Goal: Find specific page/section: Find specific page/section

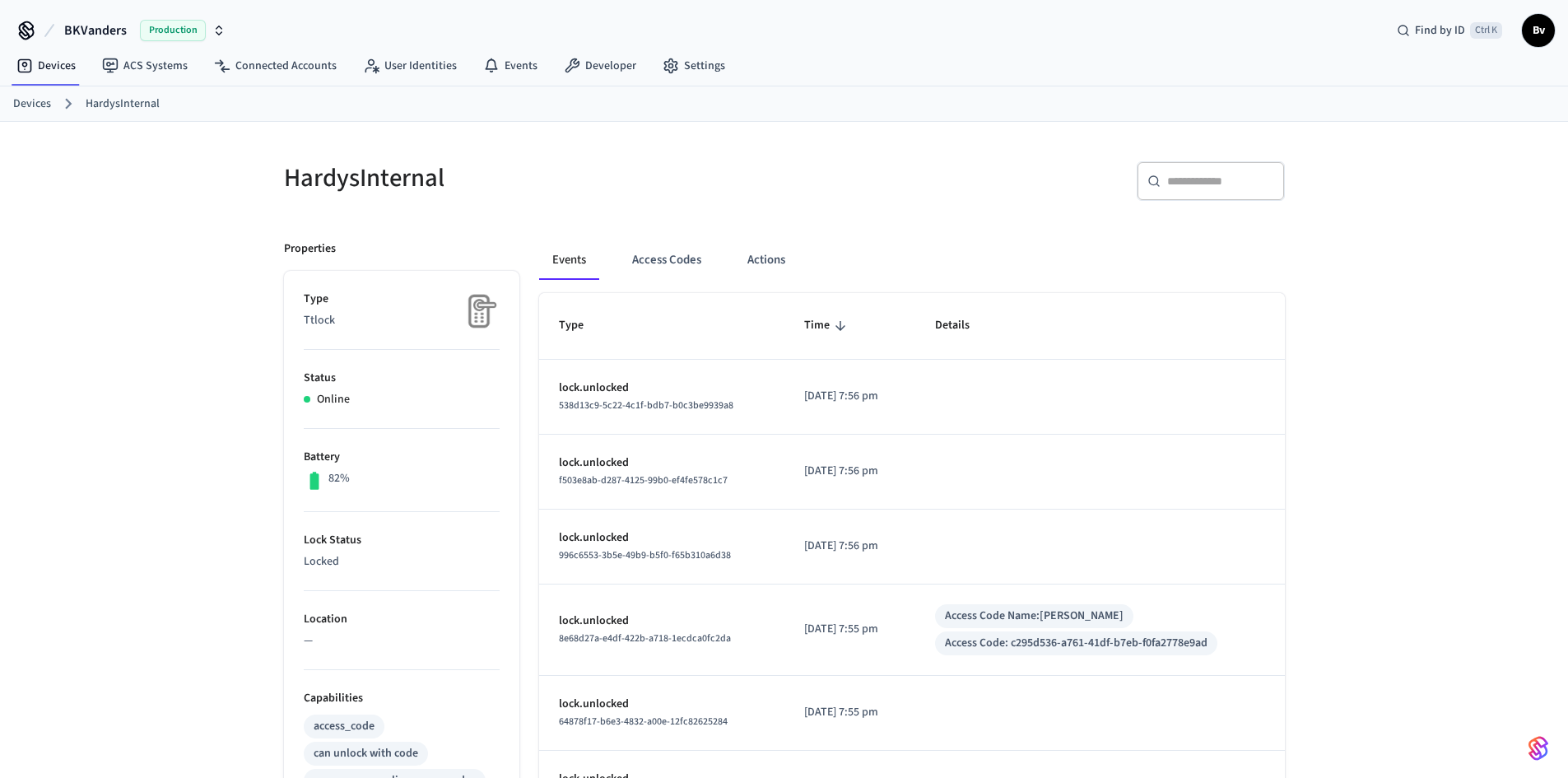
click at [31, 104] on link "Devices" at bounding box center [32, 104] width 38 height 18
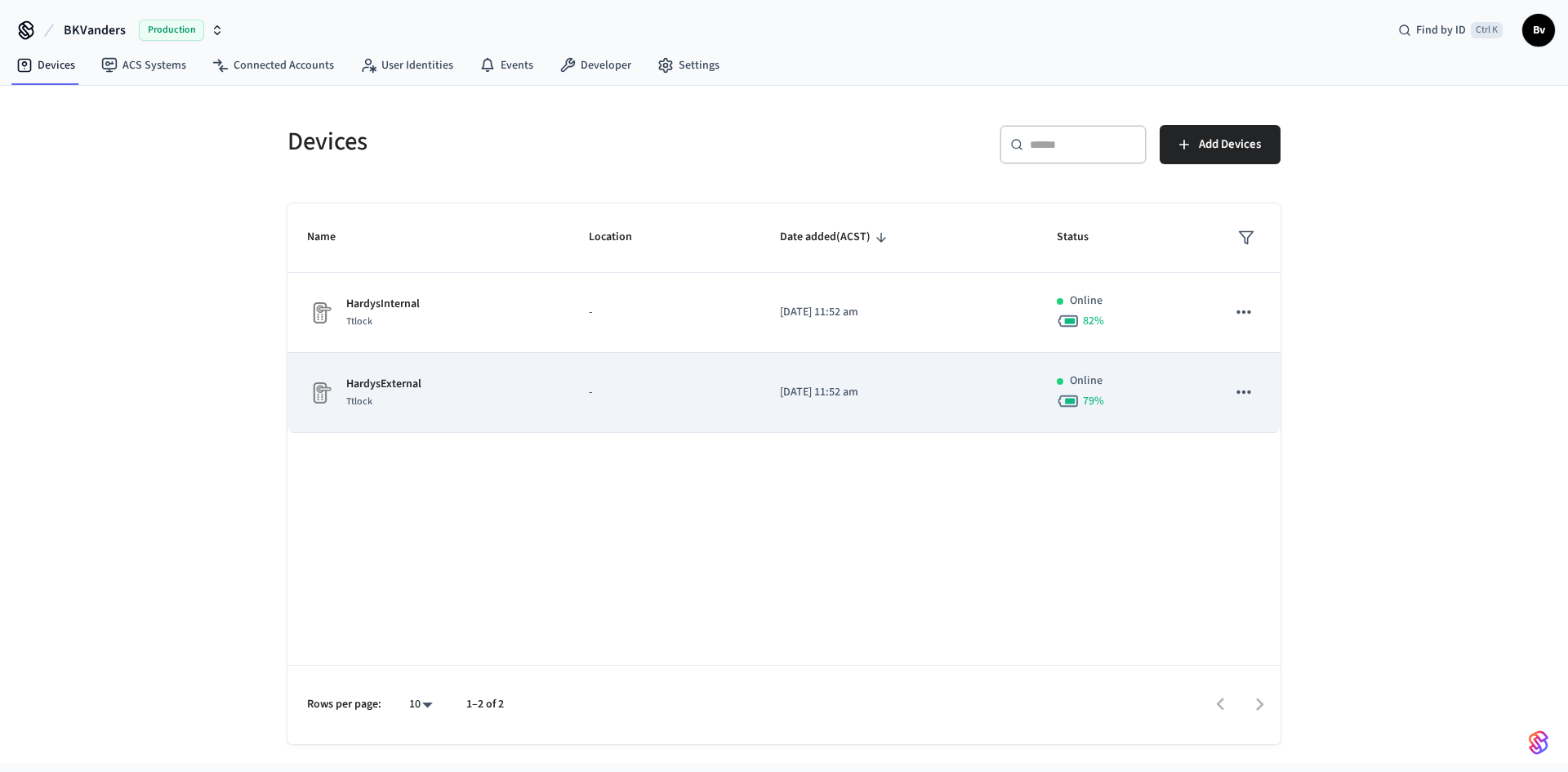
click at [400, 390] on p "HardysExternal" at bounding box center [384, 385] width 75 height 17
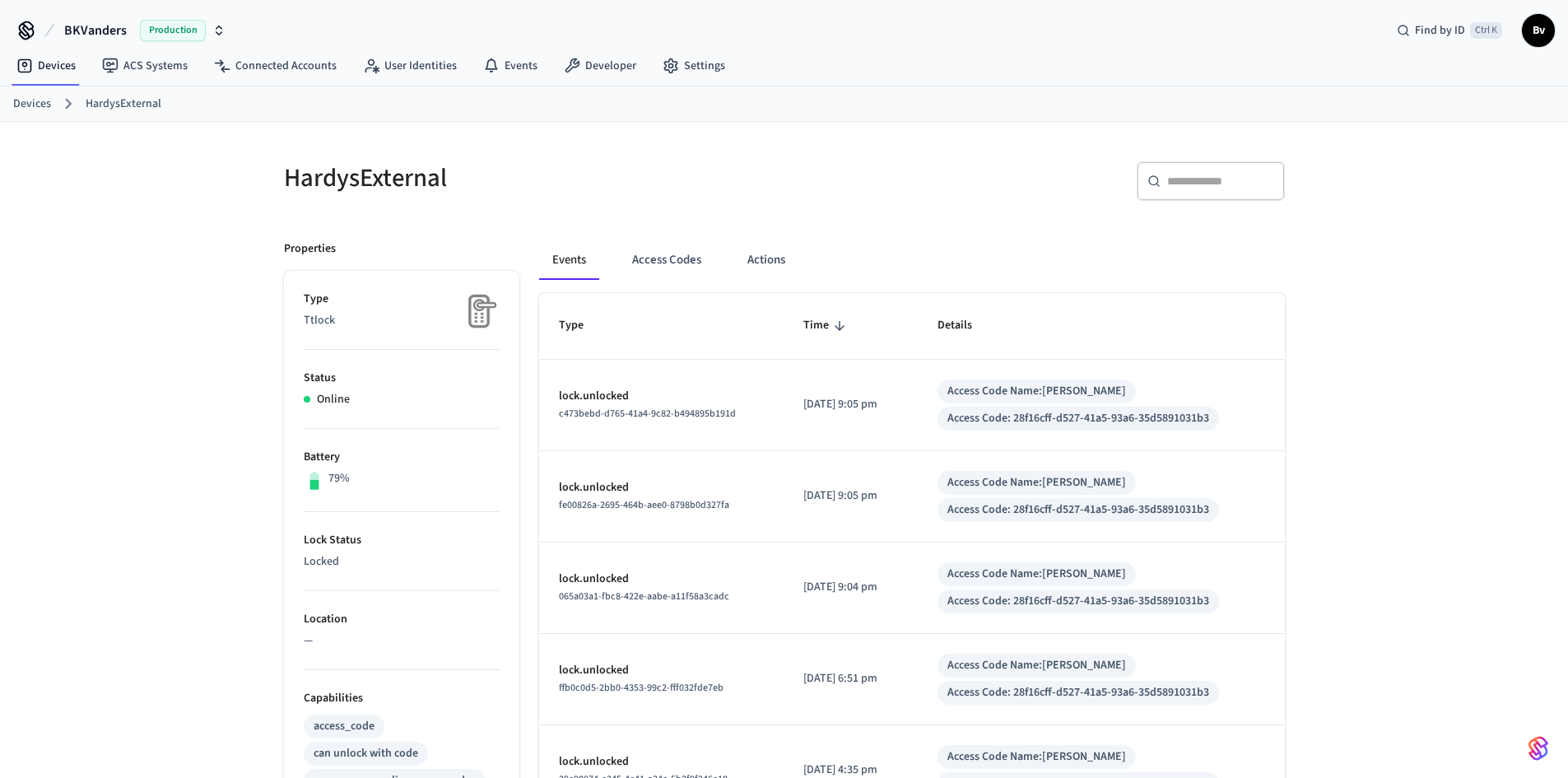
click at [34, 102] on link "Devices" at bounding box center [32, 104] width 38 height 18
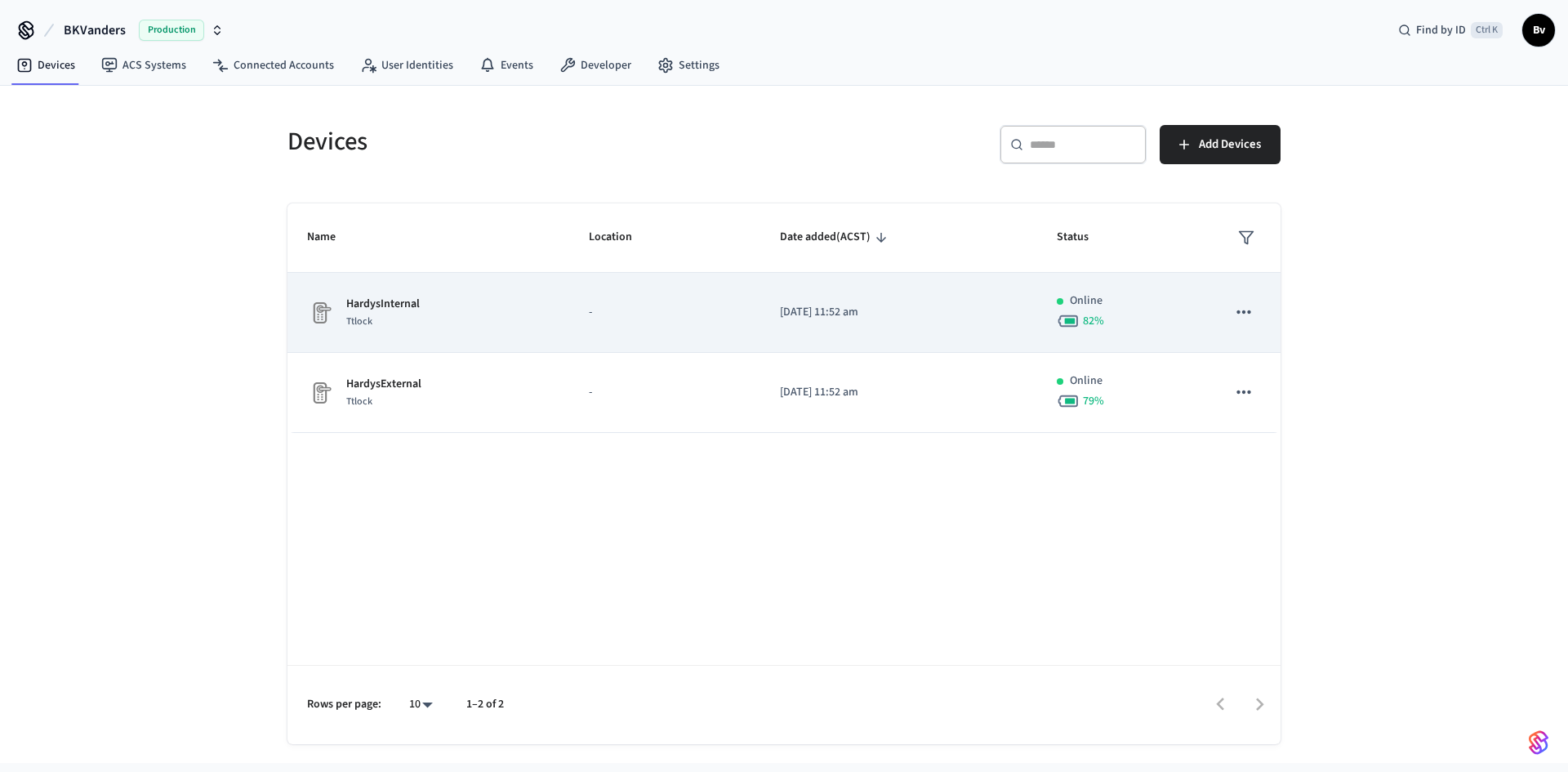
click at [394, 299] on p "HardysInternal" at bounding box center [383, 305] width 73 height 17
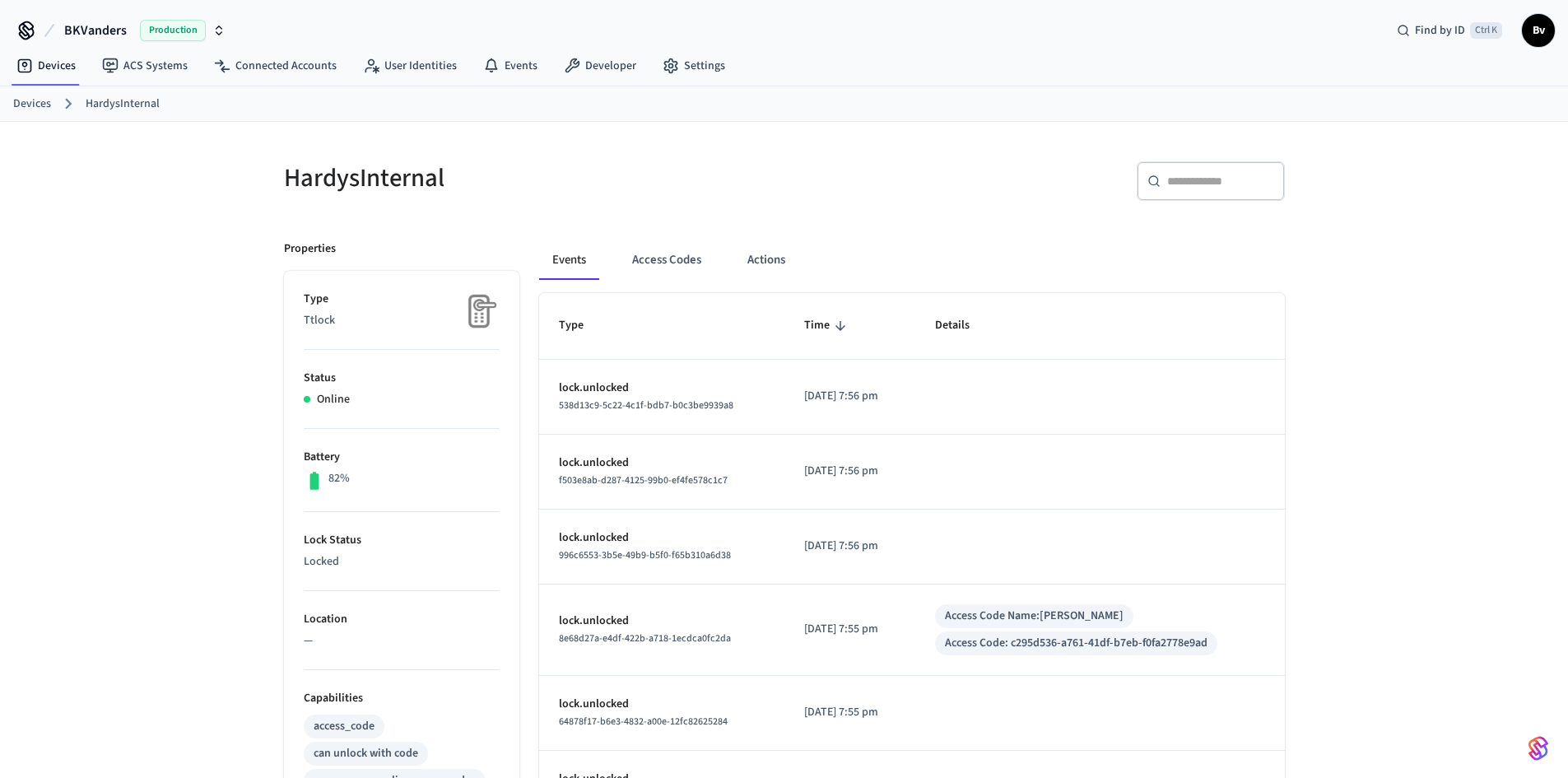
click at [25, 103] on link "Devices" at bounding box center [32, 104] width 38 height 18
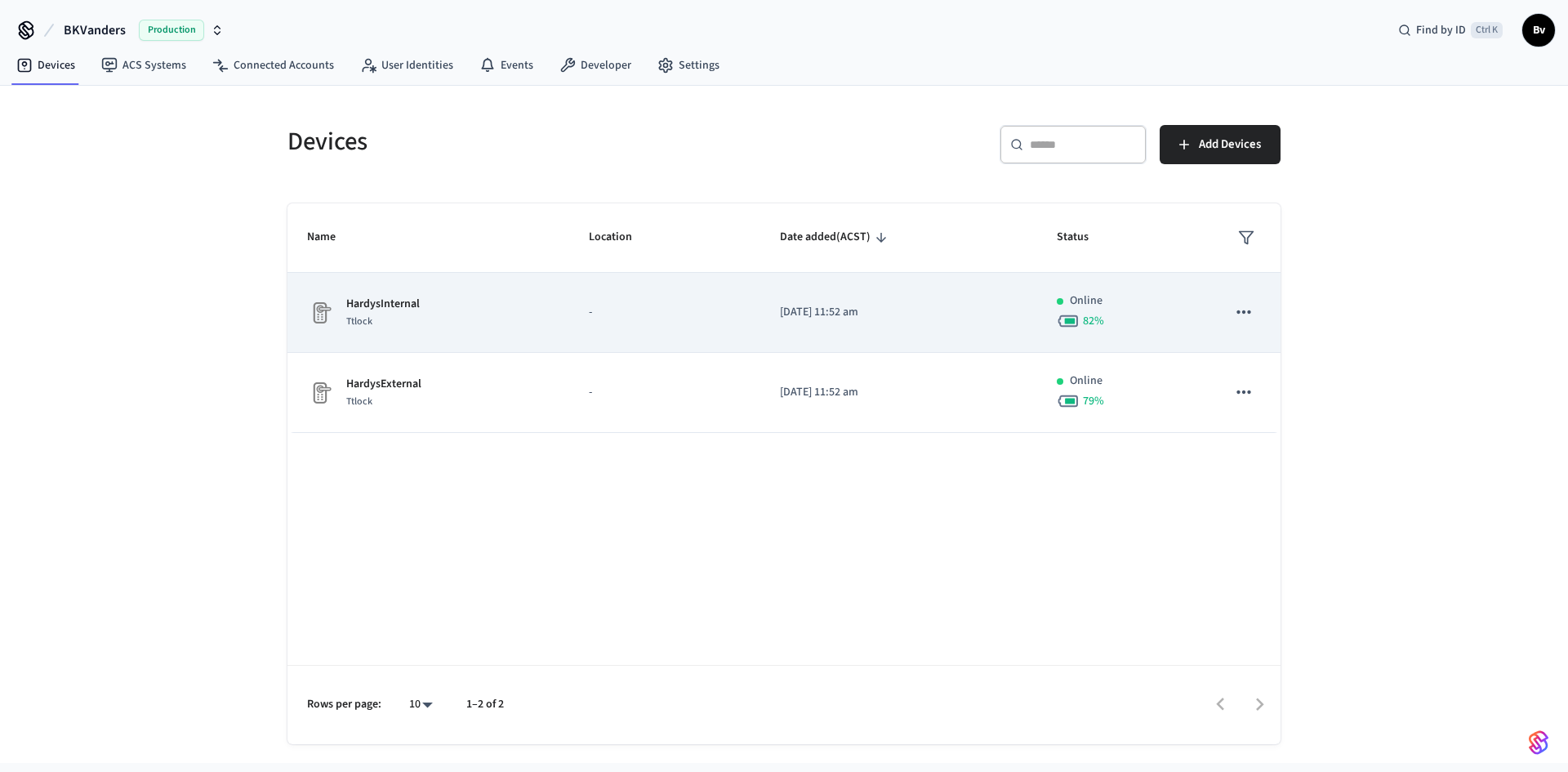
click at [395, 300] on p "HardysInternal" at bounding box center [383, 305] width 73 height 17
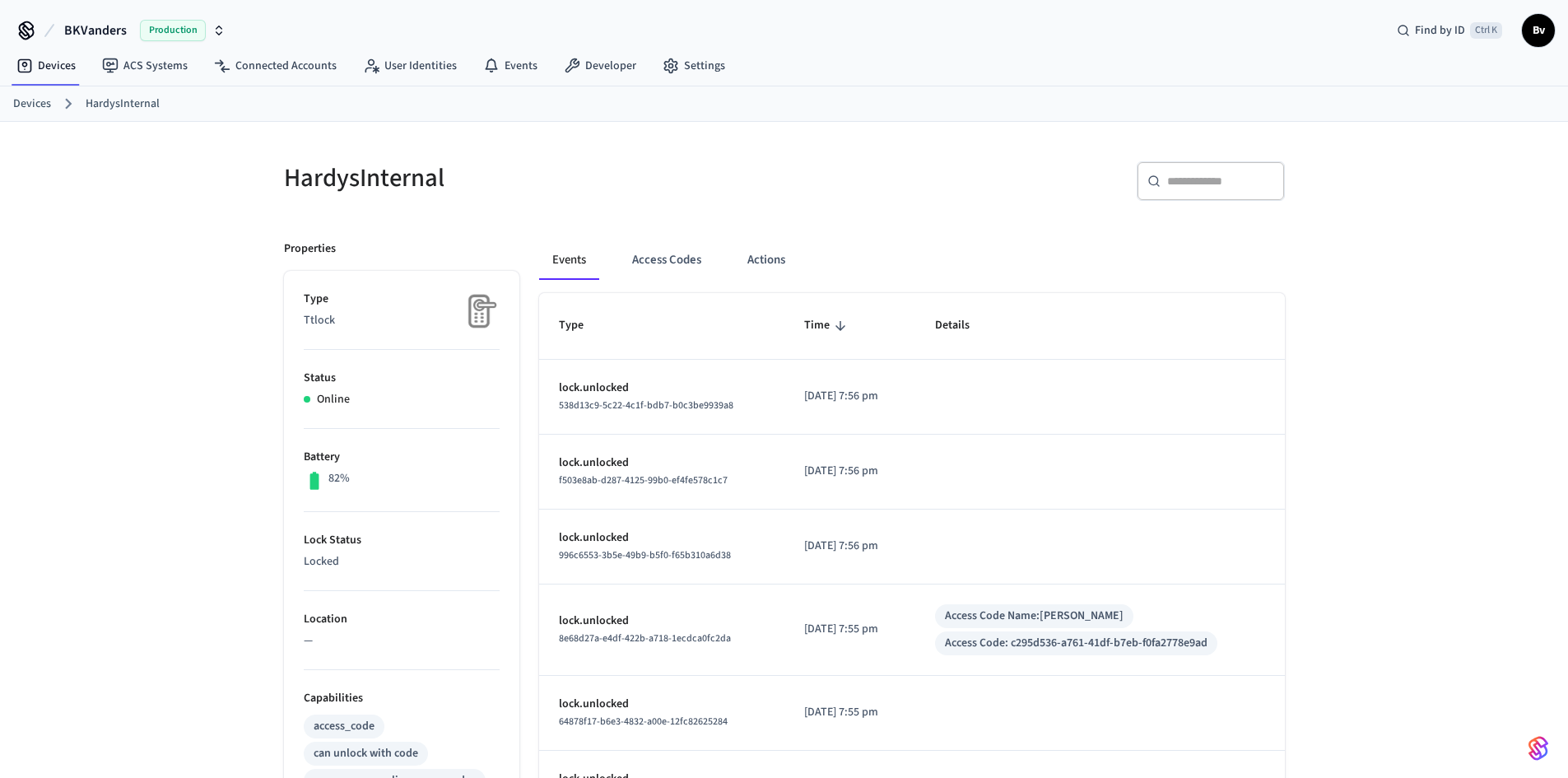
click at [24, 104] on link "Devices" at bounding box center [32, 104] width 38 height 18
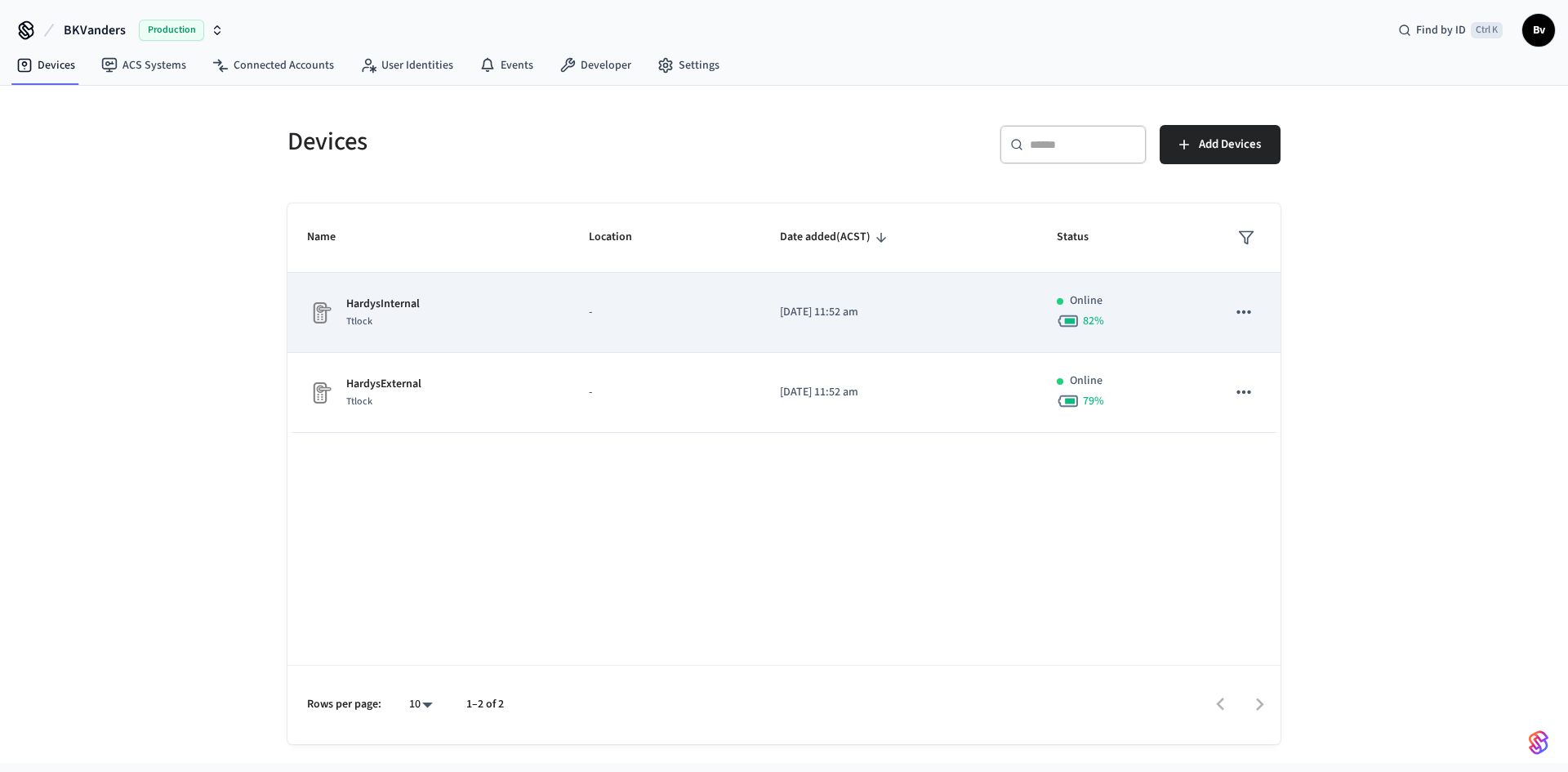
click at [371, 312] on div "Ttlock" at bounding box center [383, 321] width 73 height 17
